Goal: Information Seeking & Learning: Check status

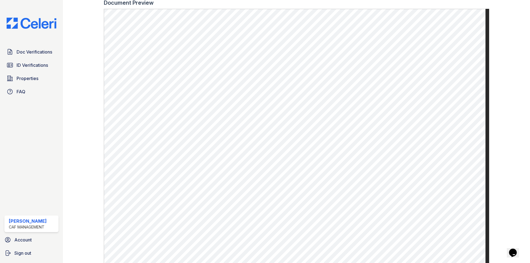
scroll to position [136, 0]
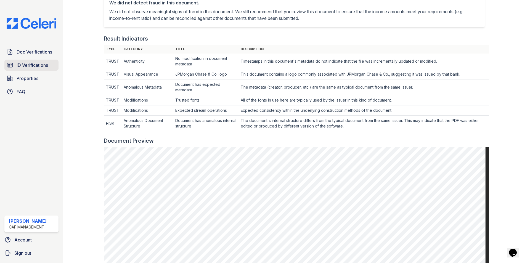
click at [31, 64] on span "ID Verifications" at bounding box center [32, 65] width 31 height 7
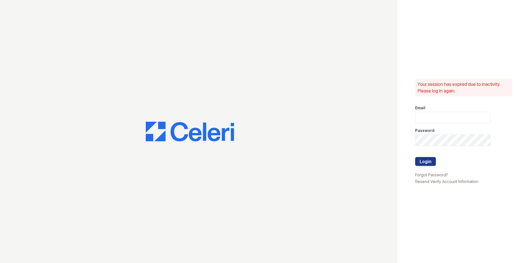
type input "[DOMAIN_NAME][EMAIL_ADDRESS][DOMAIN_NAME]"
click at [427, 163] on button "Login" at bounding box center [425, 161] width 21 height 9
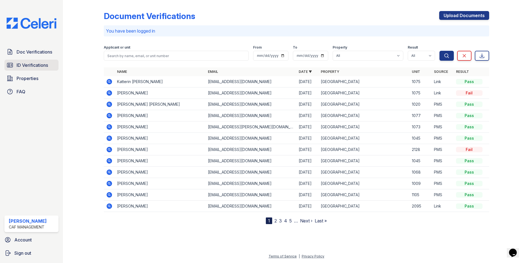
click at [47, 63] on span "ID Verifications" at bounding box center [32, 65] width 31 height 7
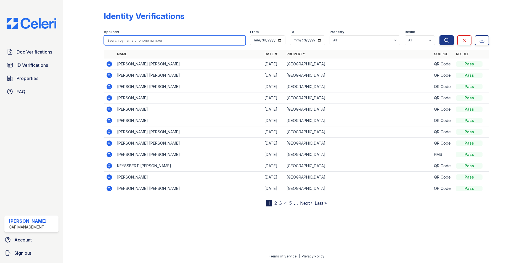
click at [127, 42] on input "search" at bounding box center [175, 40] width 142 height 10
type input "aguirre morales"
click at [440, 35] on button "Search" at bounding box center [447, 40] width 14 height 10
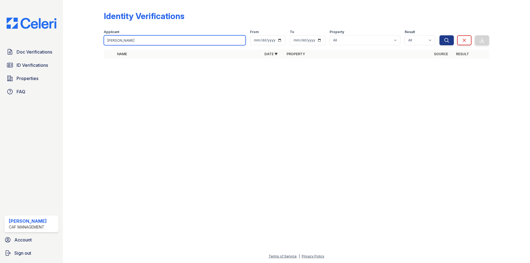
drag, startPoint x: 142, startPoint y: 41, endPoint x: 105, endPoint y: 46, distance: 37.9
click at [105, 46] on form "Applicant aguirre morales From To Property All Greentree Place Result All Pass …" at bounding box center [297, 36] width 386 height 22
type input "Jocelyn"
click at [440, 35] on button "Search" at bounding box center [447, 40] width 14 height 10
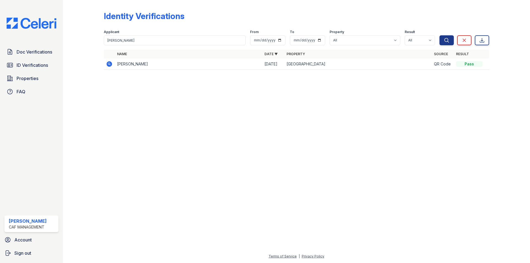
click at [109, 62] on icon at bounding box center [110, 64] width 6 height 6
